Goal: Check status

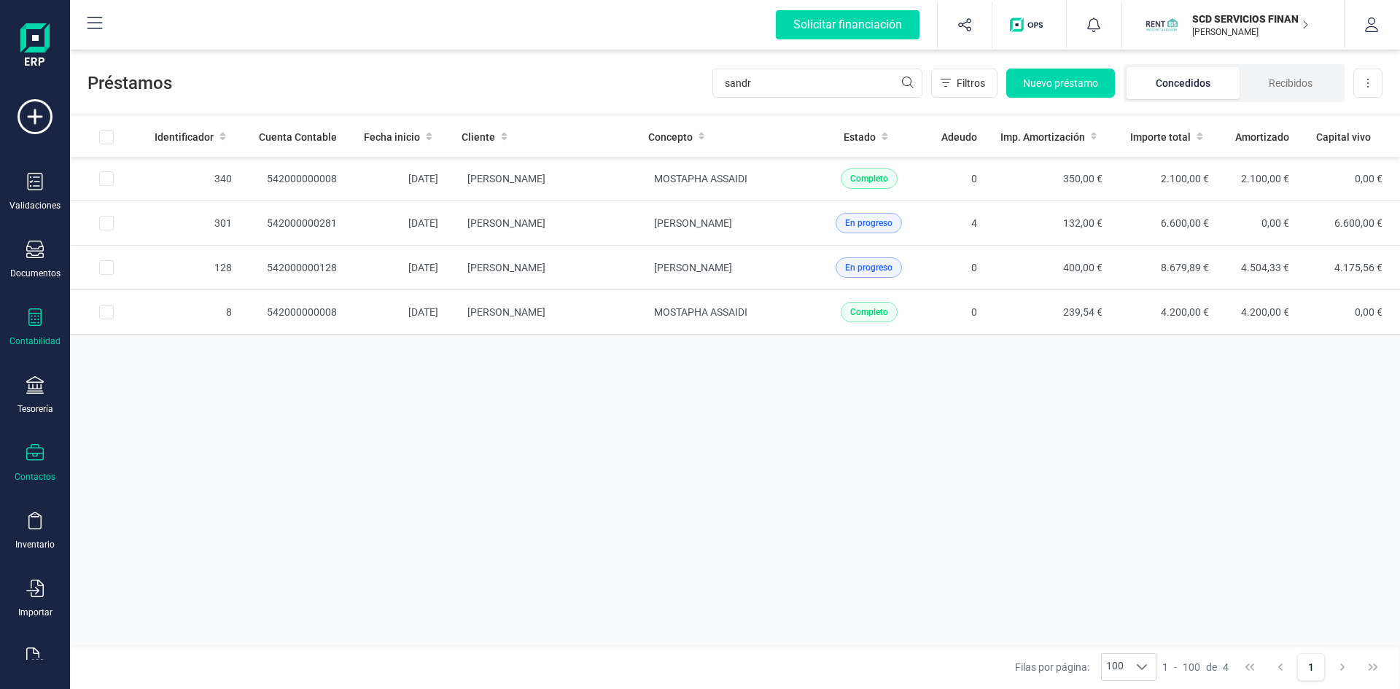
click at [34, 464] on div at bounding box center [35, 454] width 18 height 21
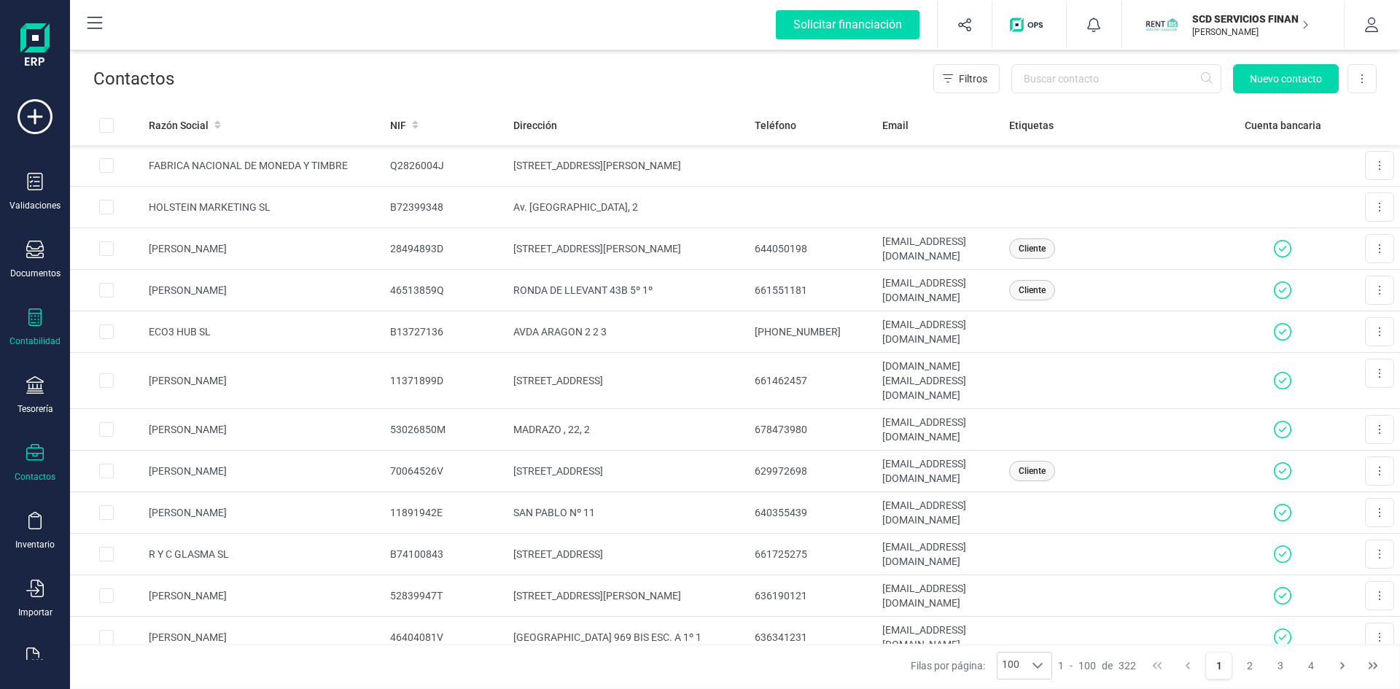
click at [42, 338] on div "Contabilidad" at bounding box center [34, 341] width 51 height 12
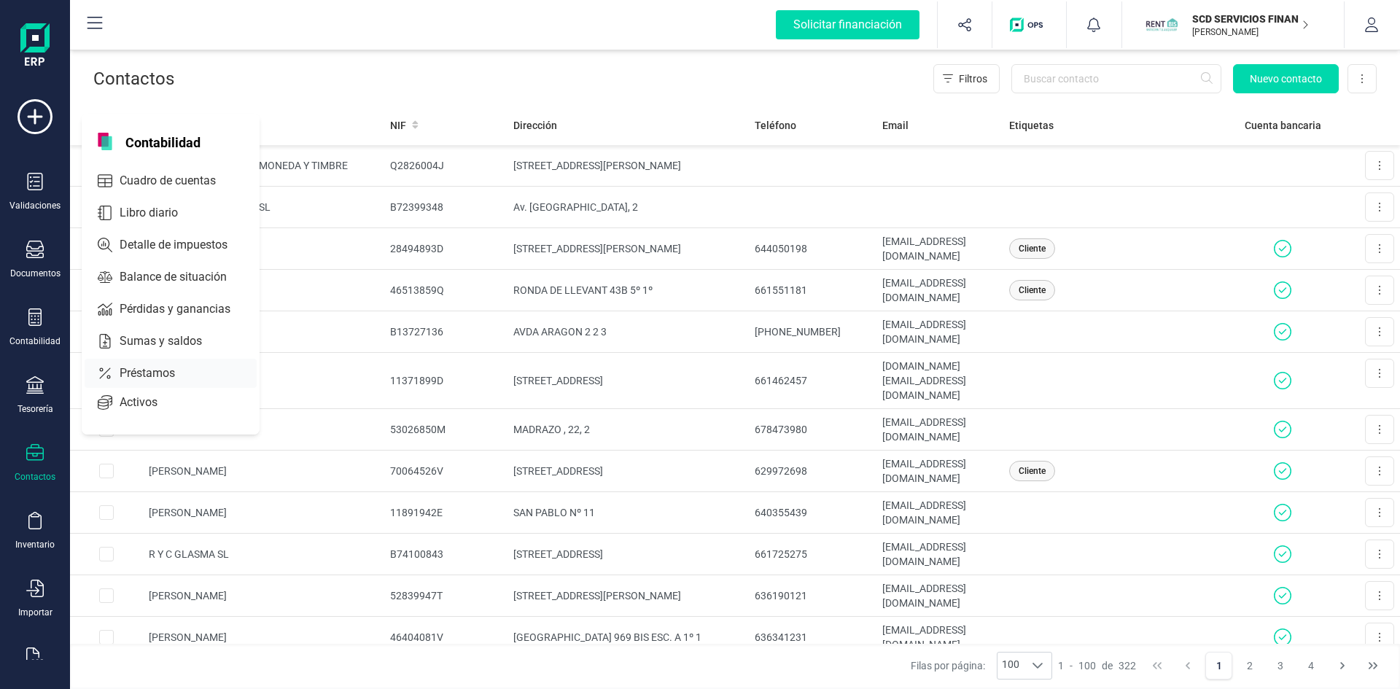
click at [140, 379] on span "Préstamos" at bounding box center [158, 374] width 88 height 18
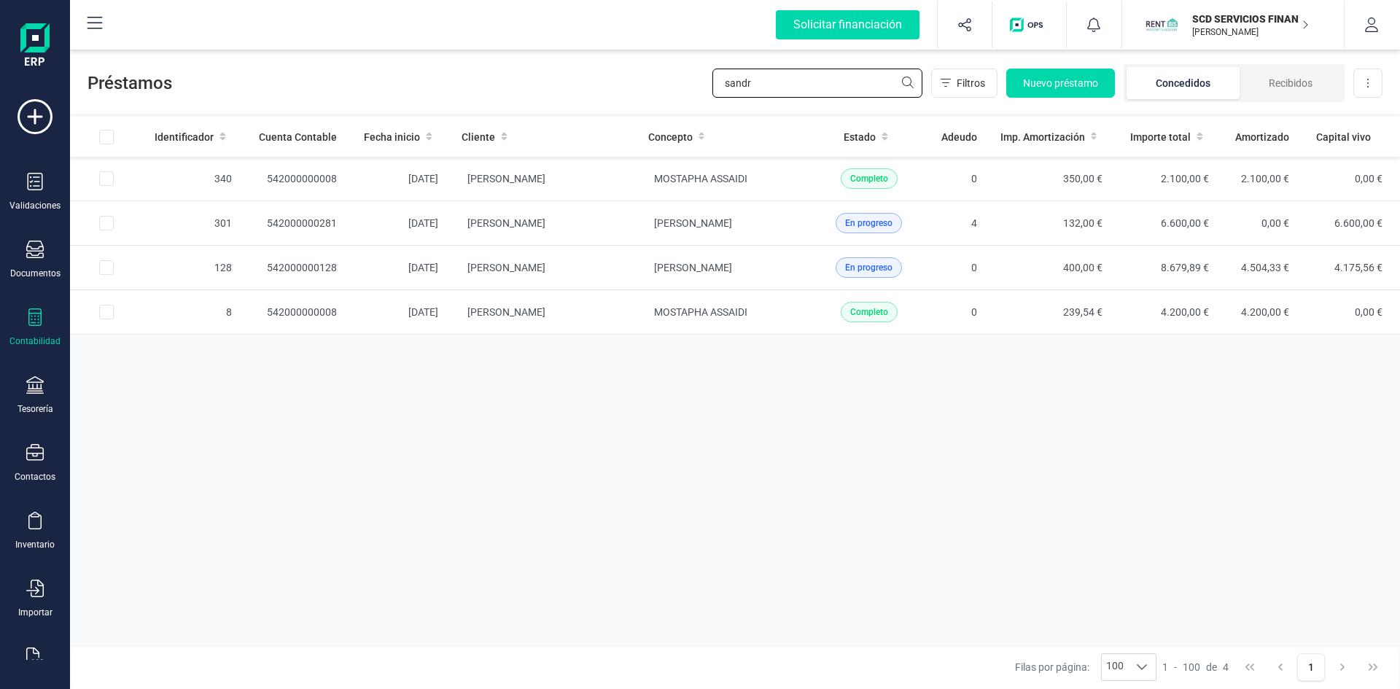
drag, startPoint x: 785, startPoint y: 88, endPoint x: 584, endPoint y: 98, distance: 200.8
click at [589, 97] on div "Préstamos sandr Filtros Nuevo préstamo Concedidos Recibidos Descargar Excel" at bounding box center [735, 80] width 1330 height 67
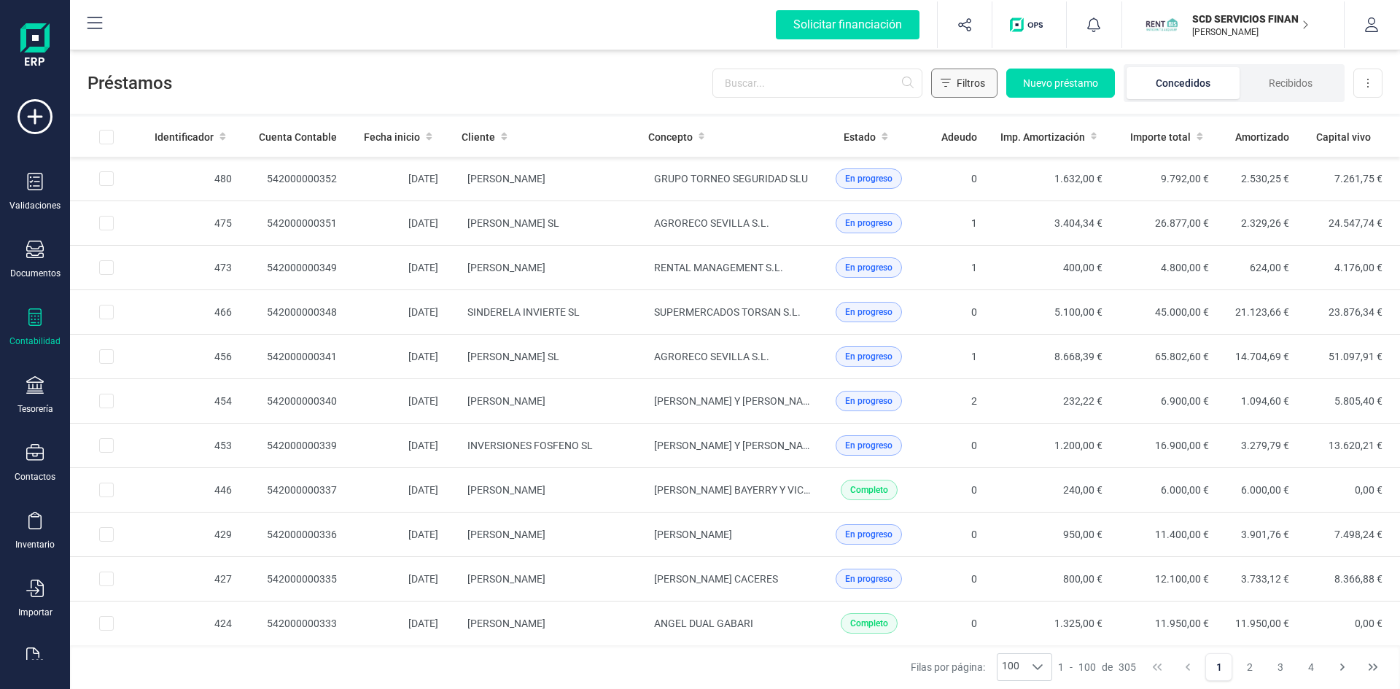
click at [951, 82] on button "Filtros" at bounding box center [964, 83] width 66 height 29
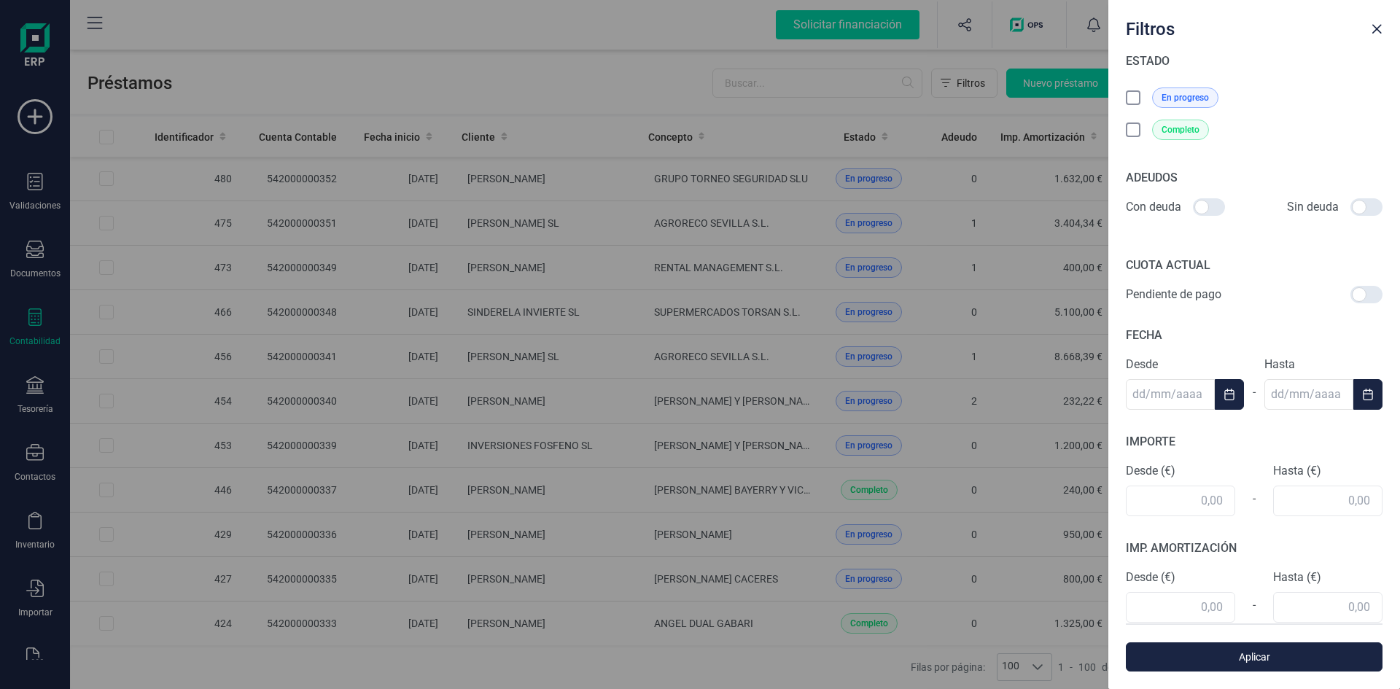
click at [1134, 97] on icon at bounding box center [1134, 97] width 8 height 5
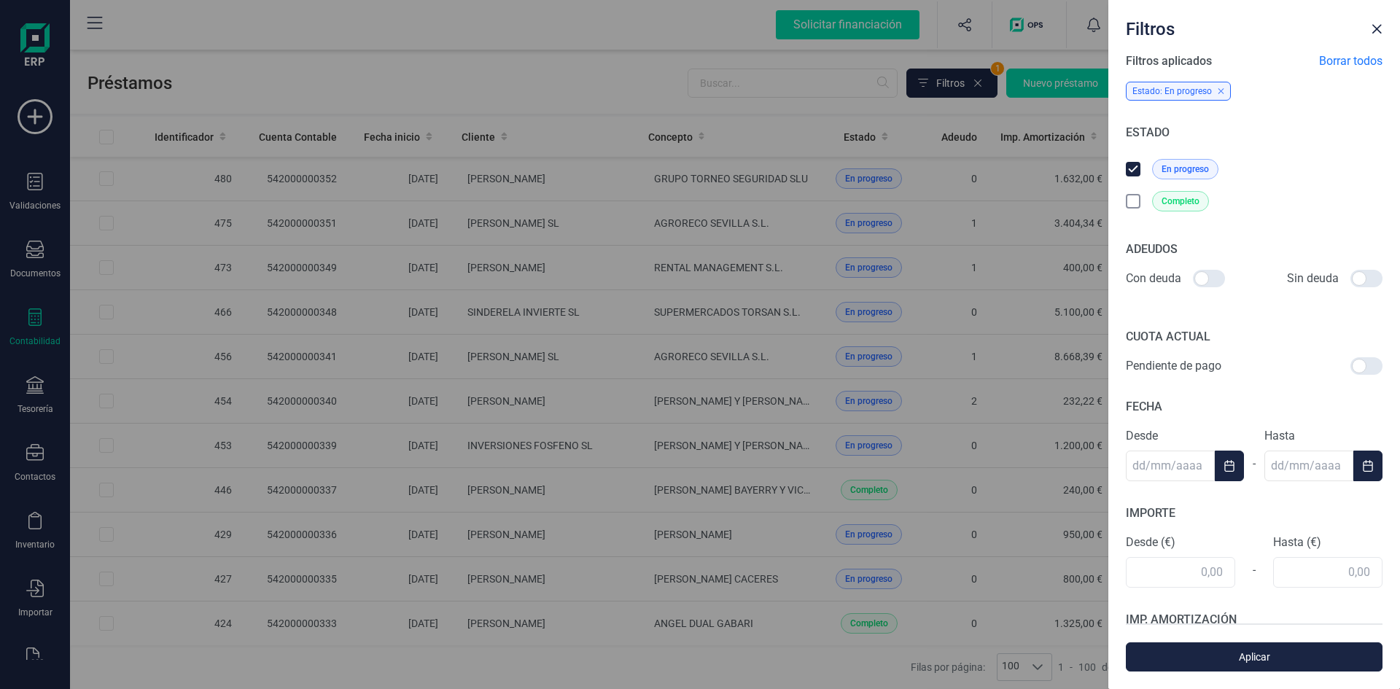
drag, startPoint x: 1219, startPoint y: 214, endPoint x: 1204, endPoint y: 249, distance: 37.3
click at [1220, 214] on div "Completo" at bounding box center [1254, 201] width 257 height 32
drag, startPoint x: 1200, startPoint y: 279, endPoint x: 1225, endPoint y: 290, distance: 26.1
click at [1225, 286] on label at bounding box center [1209, 279] width 32 height 18
click at [1193, 279] on input "checkbox" at bounding box center [1192, 279] width 1 height 1
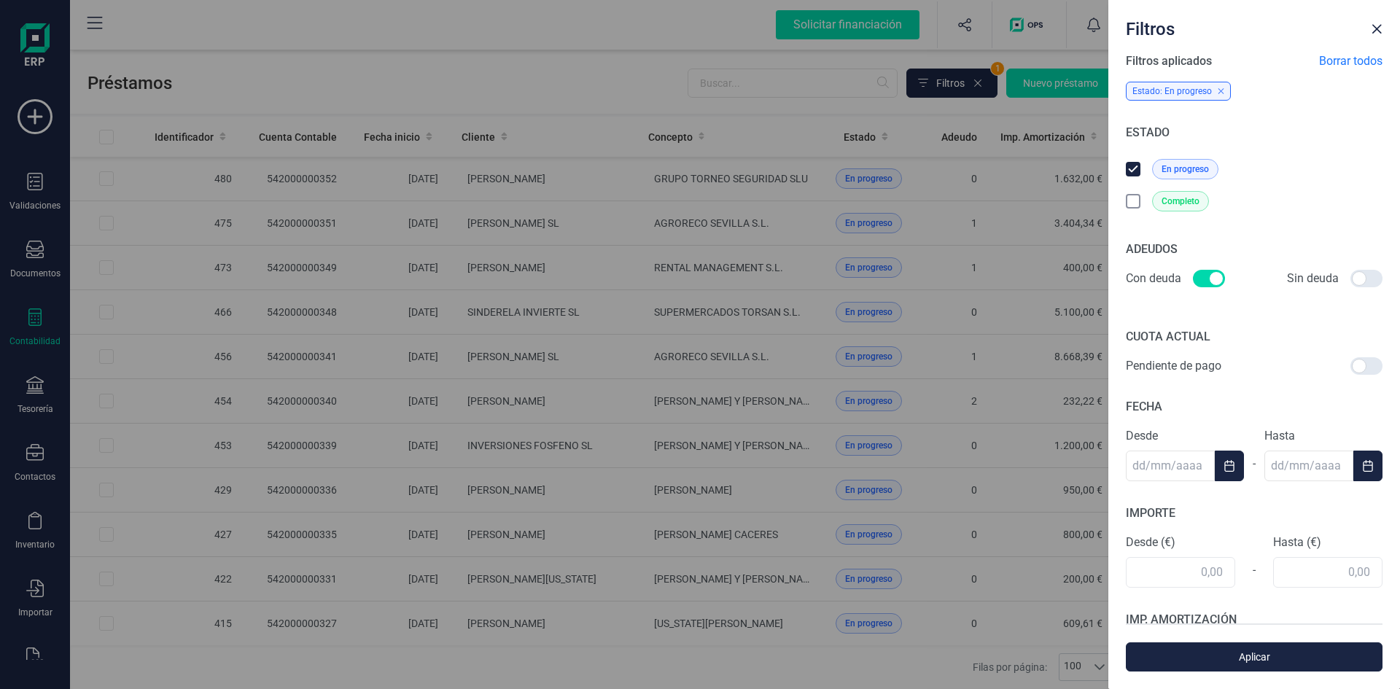
checkbox input "true"
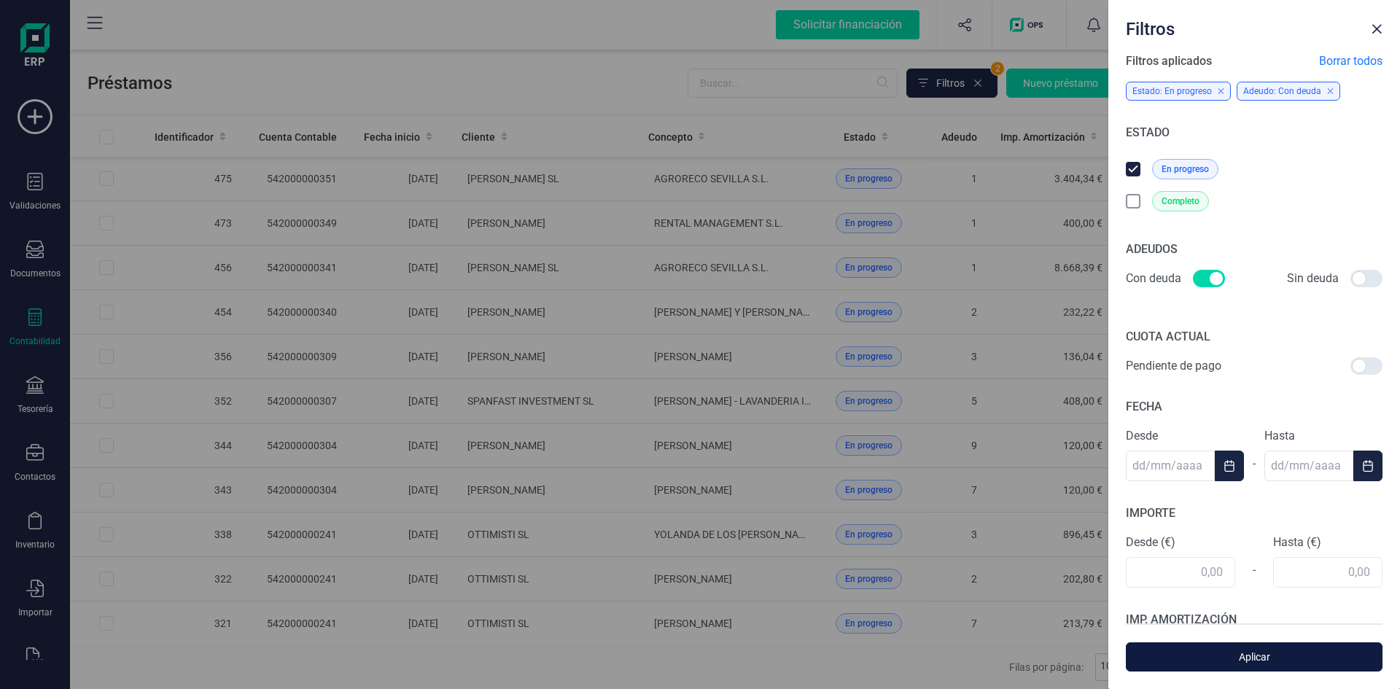
click at [1280, 658] on span "Aplicar" at bounding box center [1254, 657] width 223 height 15
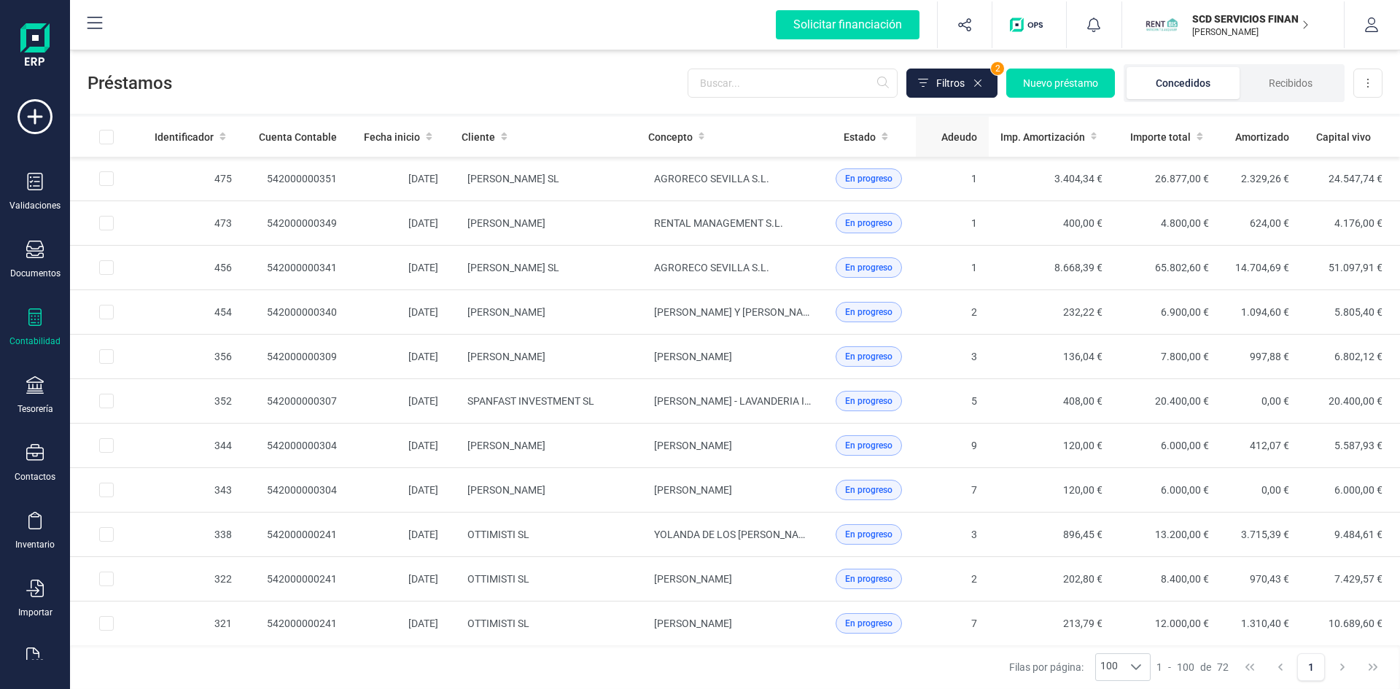
click at [955, 136] on span "Adeudo" at bounding box center [960, 137] width 36 height 15
click at [958, 139] on span "Adeudo" at bounding box center [960, 137] width 36 height 15
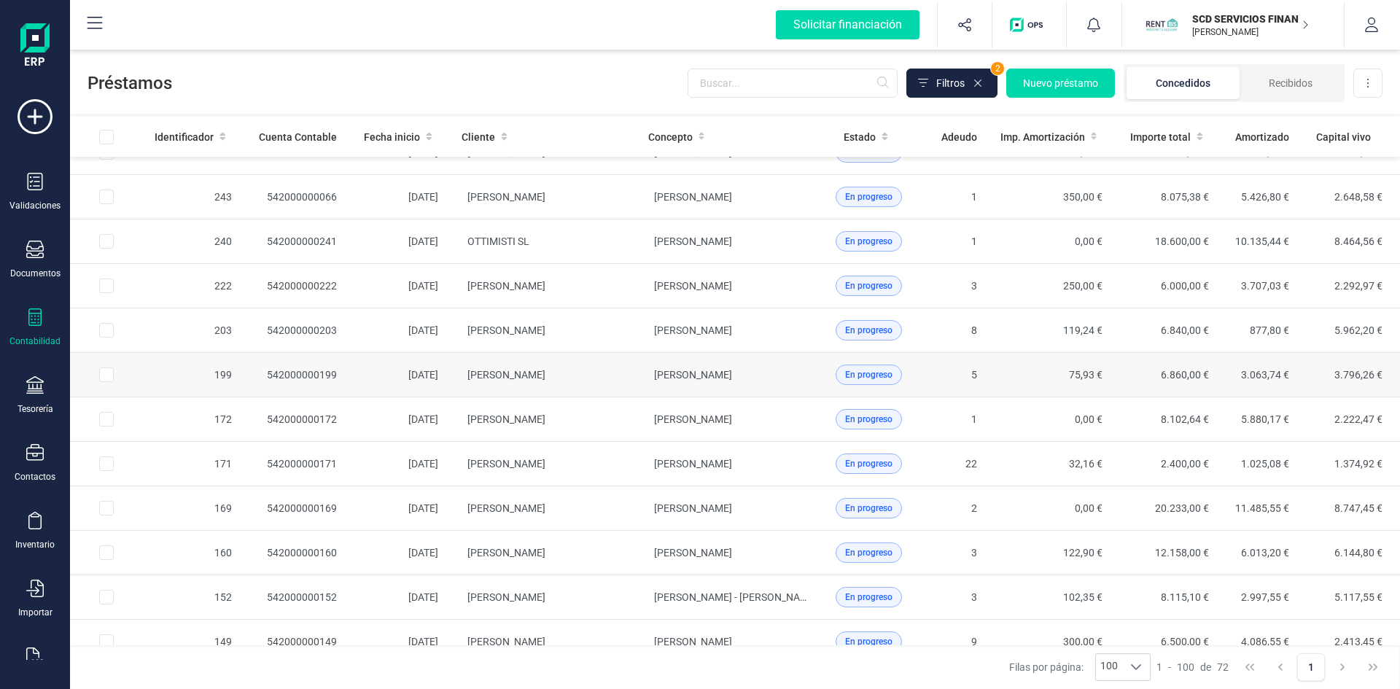
scroll to position [1167, 0]
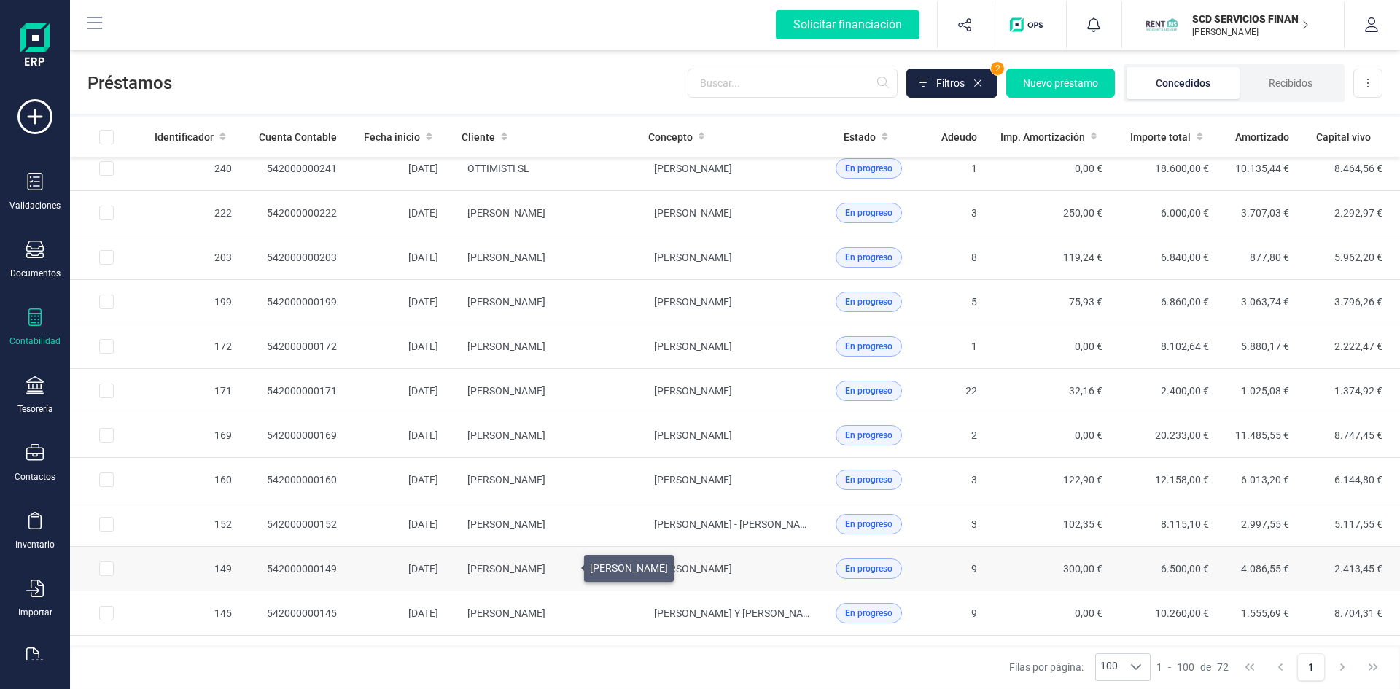
click at [546, 564] on span "[PERSON_NAME]" at bounding box center [506, 569] width 78 height 12
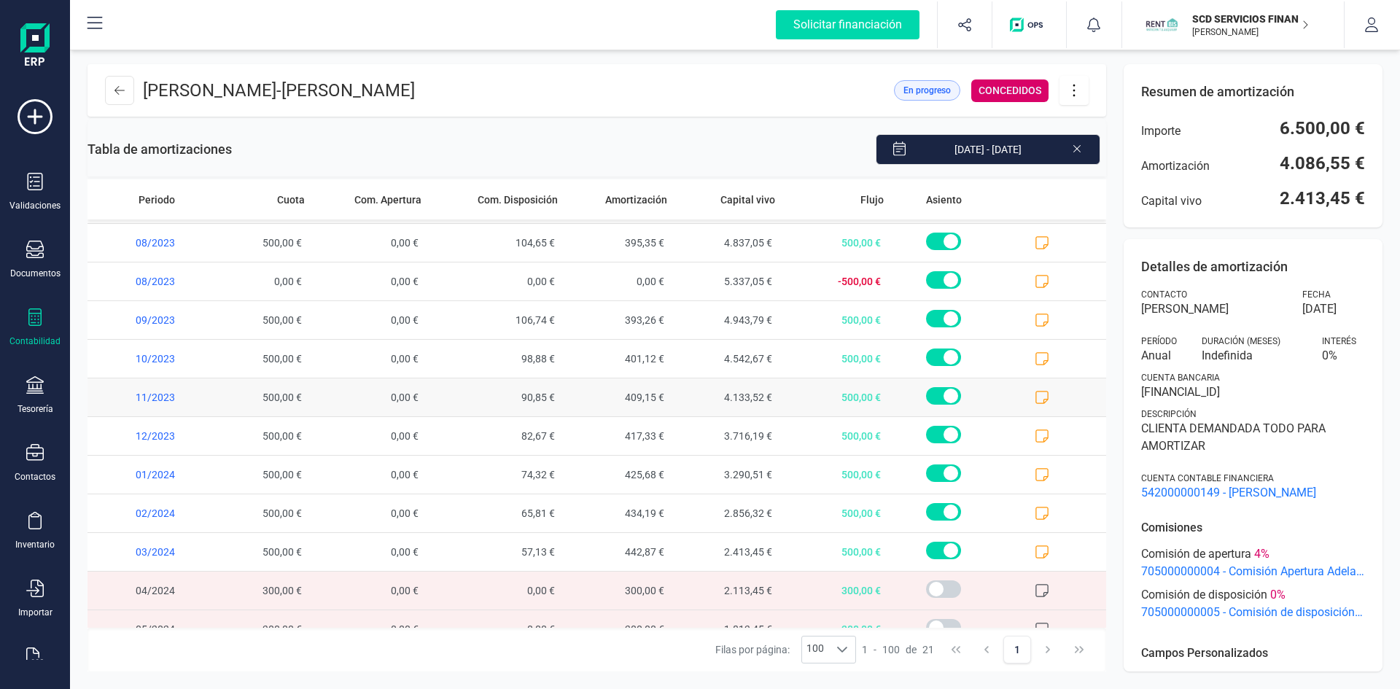
scroll to position [39, 0]
